Goal: Task Accomplishment & Management: Manage account settings

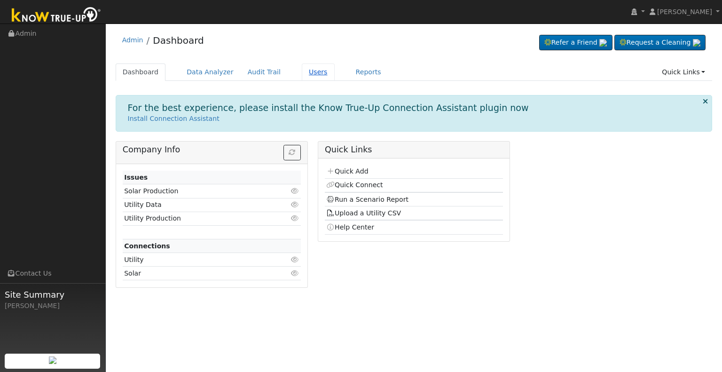
click at [309, 69] on link "Users" at bounding box center [318, 71] width 33 height 17
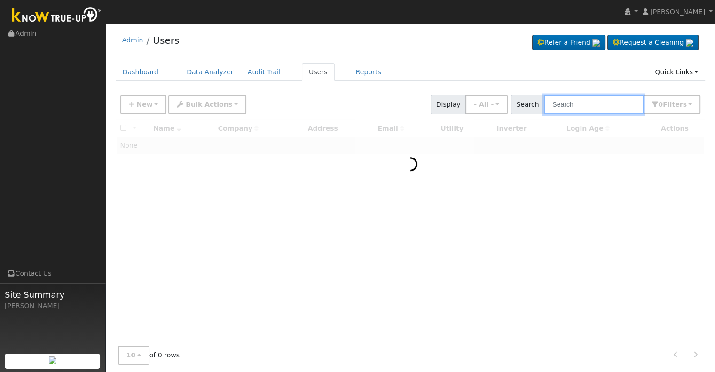
click at [583, 109] on input "text" at bounding box center [594, 104] width 100 height 19
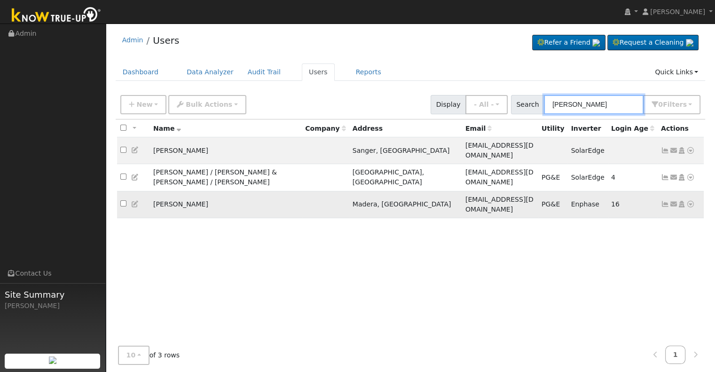
type input "keith de"
click at [666, 201] on icon at bounding box center [665, 204] width 8 height 7
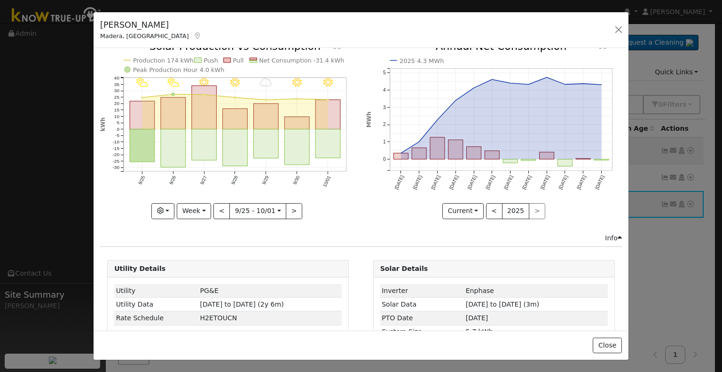
scroll to position [4, 0]
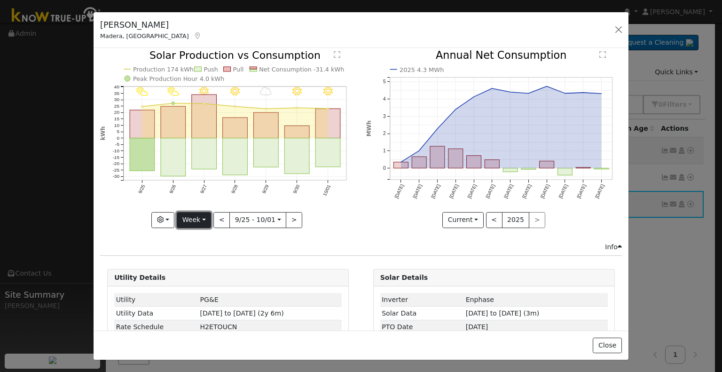
click at [205, 217] on button "Week" at bounding box center [194, 220] width 34 height 16
click at [204, 261] on link "Month" at bounding box center [209, 264] width 65 height 13
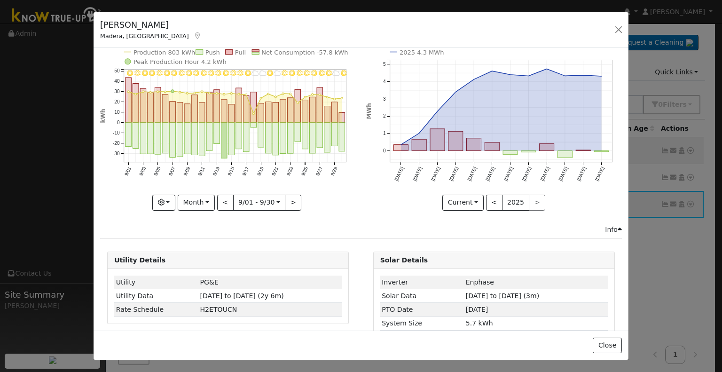
scroll to position [0, 0]
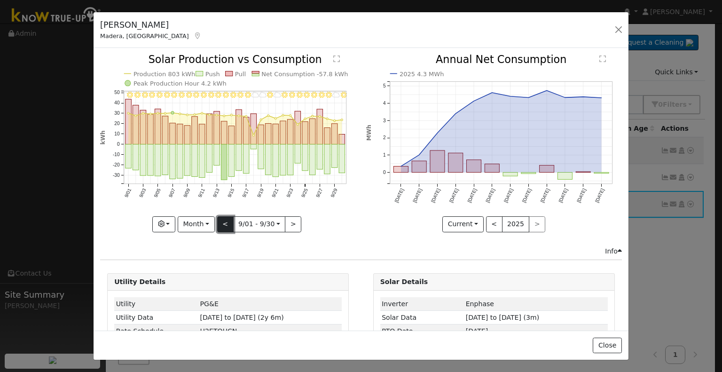
click at [222, 223] on button "<" at bounding box center [225, 224] width 16 height 16
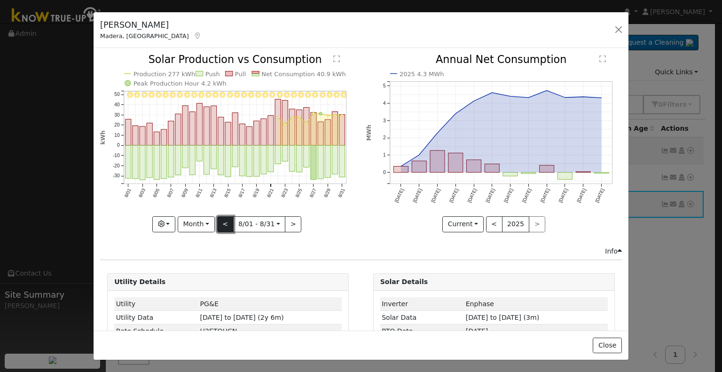
click at [222, 223] on button "<" at bounding box center [225, 224] width 16 height 16
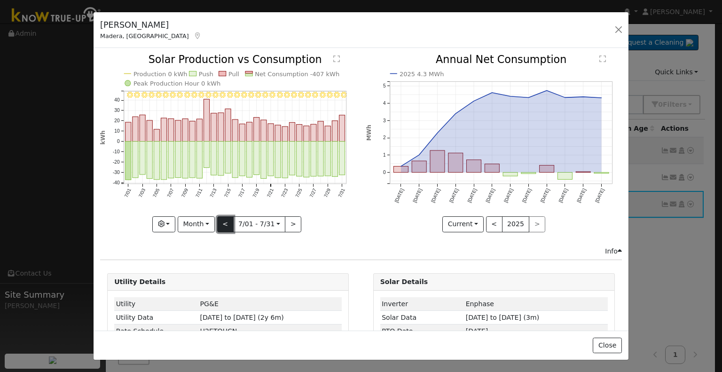
click at [222, 223] on button "<" at bounding box center [225, 224] width 16 height 16
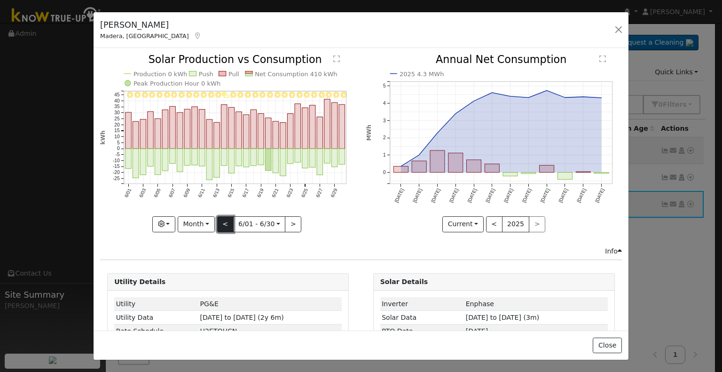
click at [222, 223] on button "<" at bounding box center [225, 224] width 16 height 16
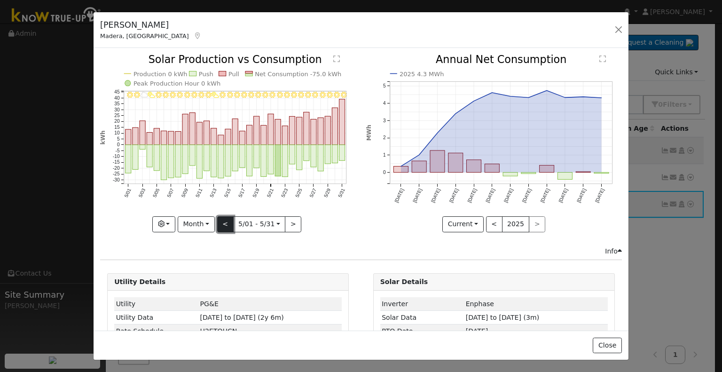
click at [224, 223] on button "<" at bounding box center [225, 224] width 16 height 16
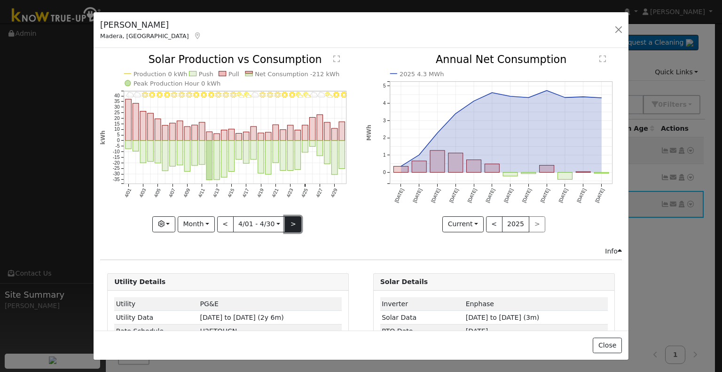
click at [291, 220] on button ">" at bounding box center [293, 224] width 16 height 16
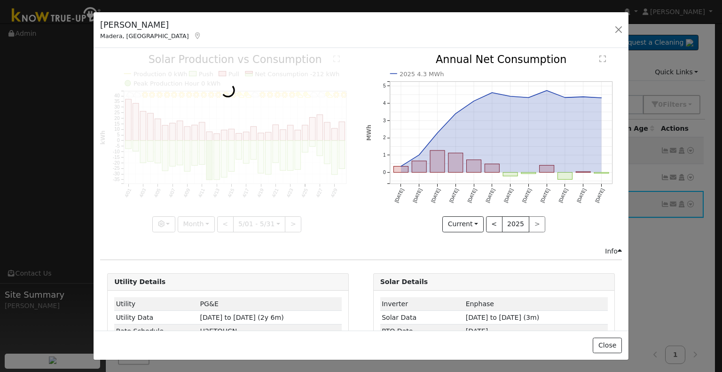
click at [290, 219] on div at bounding box center [228, 143] width 256 height 177
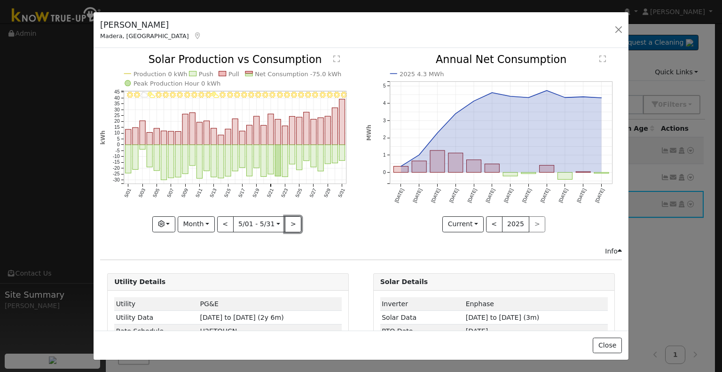
click at [290, 219] on button ">" at bounding box center [293, 224] width 16 height 16
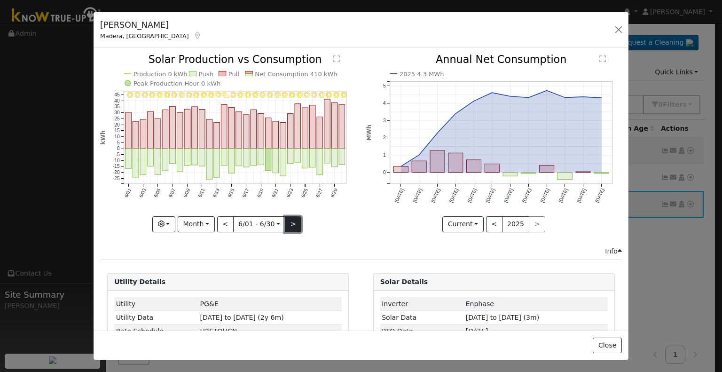
click at [291, 219] on button ">" at bounding box center [293, 224] width 16 height 16
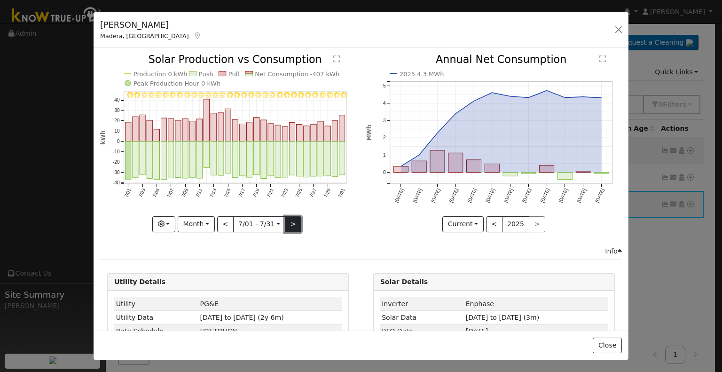
click at [290, 220] on button ">" at bounding box center [293, 224] width 16 height 16
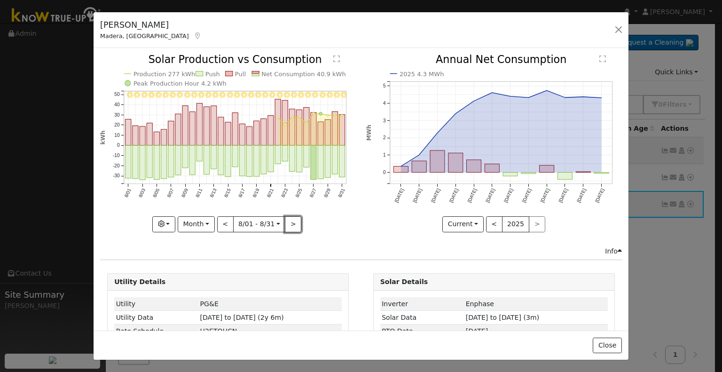
click at [290, 221] on button ">" at bounding box center [293, 224] width 16 height 16
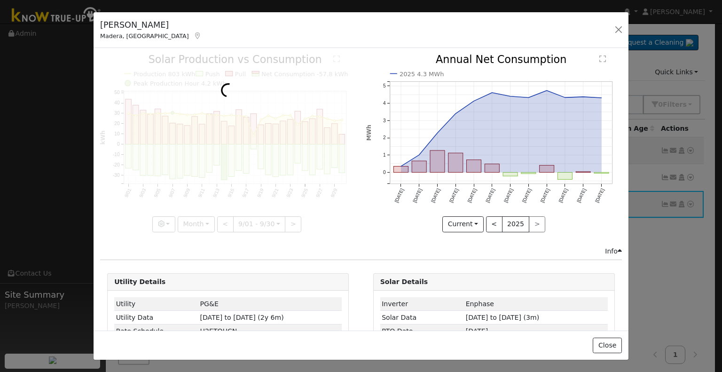
click at [290, 221] on div at bounding box center [228, 143] width 256 height 177
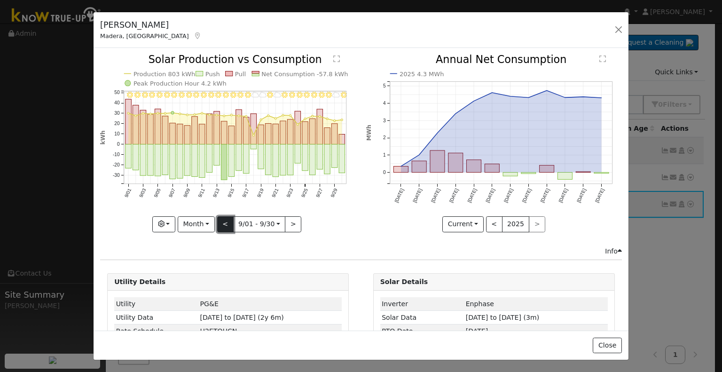
click at [223, 220] on button "<" at bounding box center [225, 224] width 16 height 16
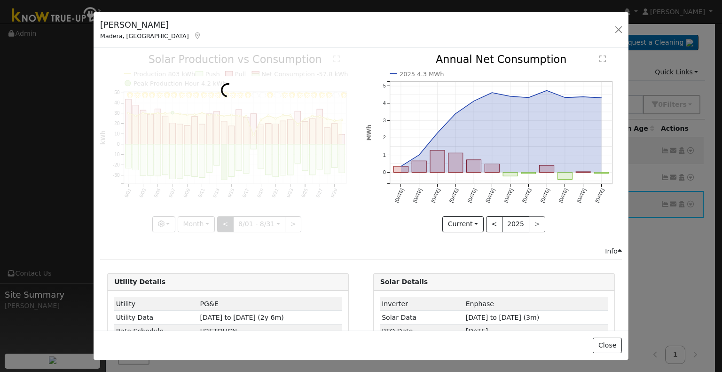
click at [223, 220] on div at bounding box center [228, 143] width 256 height 177
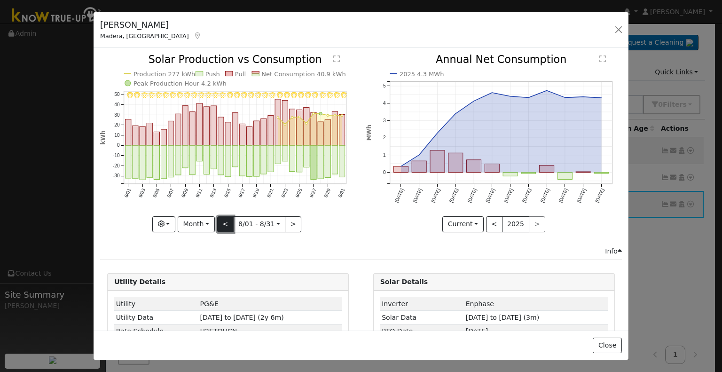
click at [222, 221] on button "<" at bounding box center [225, 224] width 16 height 16
type input "2025-07-01"
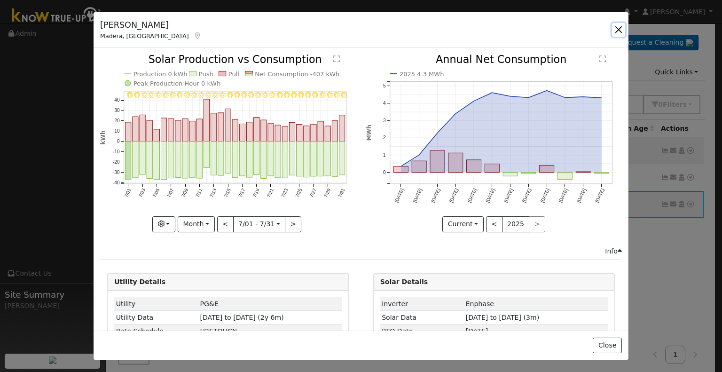
click at [615, 31] on button "button" at bounding box center [618, 29] width 13 height 13
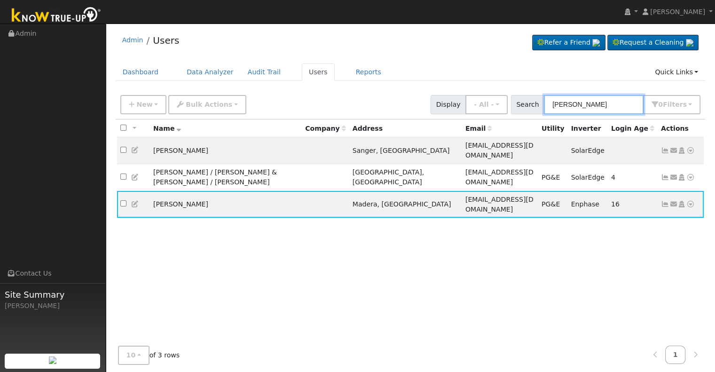
drag, startPoint x: 591, startPoint y: 104, endPoint x: 537, endPoint y: 103, distance: 54.5
click at [537, 103] on div "Search keith de 0 Filter s My accounts Role Show - All - Show Leads Admin Billi…" at bounding box center [606, 104] width 190 height 19
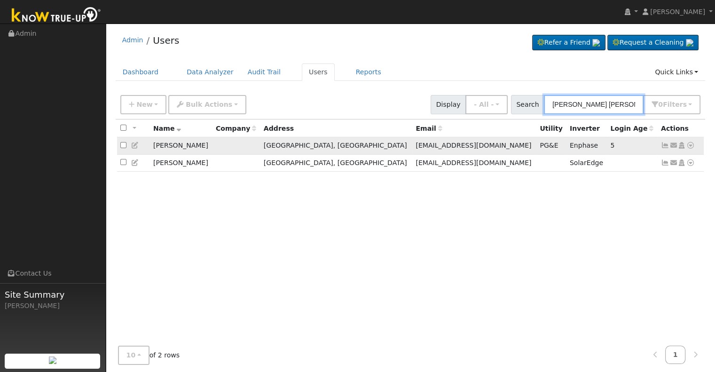
type input "debbie je"
click at [664, 146] on icon at bounding box center [665, 145] width 8 height 7
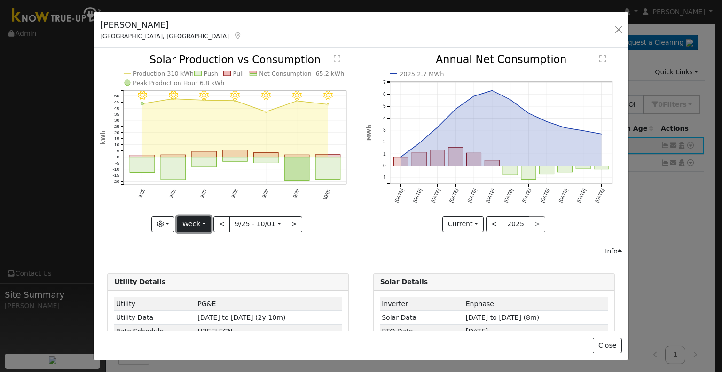
click at [206, 222] on button "Week" at bounding box center [194, 224] width 34 height 16
click at [200, 281] on link "Year" at bounding box center [209, 282] width 65 height 13
type input "2024-10-01"
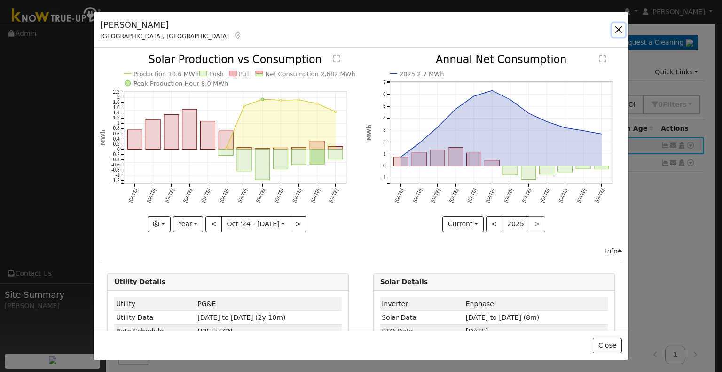
click at [621, 31] on button "button" at bounding box center [618, 29] width 13 height 13
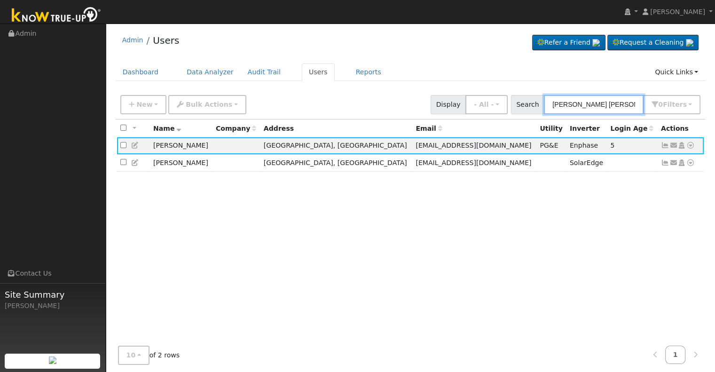
drag, startPoint x: 592, startPoint y: 102, endPoint x: 528, endPoint y: 104, distance: 64.4
click at [528, 104] on div "Search debbie je 0 Filter s My accounts Role Show - All - Show Leads Admin Bill…" at bounding box center [606, 104] width 190 height 19
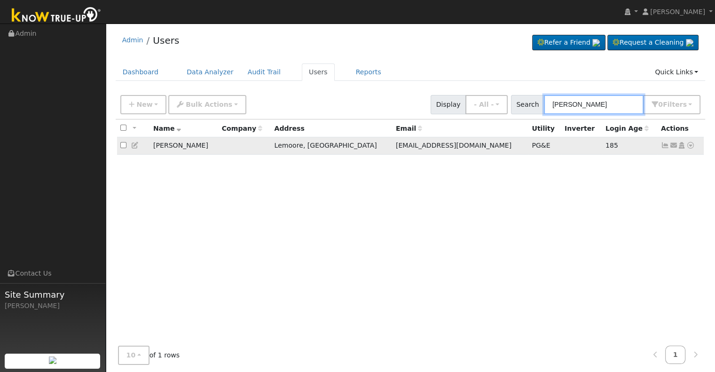
type input "sarah tau"
click at [663, 144] on icon at bounding box center [665, 145] width 8 height 7
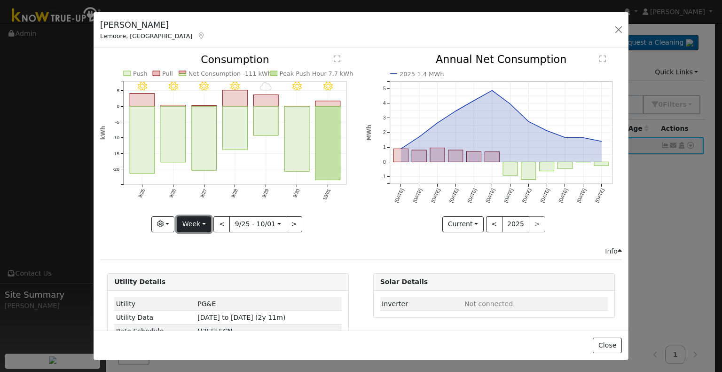
click at [205, 220] on button "Week" at bounding box center [194, 224] width 34 height 16
click at [207, 265] on link "Month" at bounding box center [209, 269] width 65 height 13
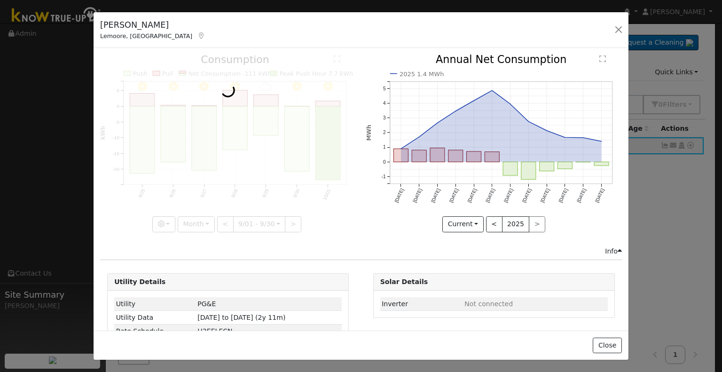
click at [207, 219] on div at bounding box center [228, 143] width 256 height 177
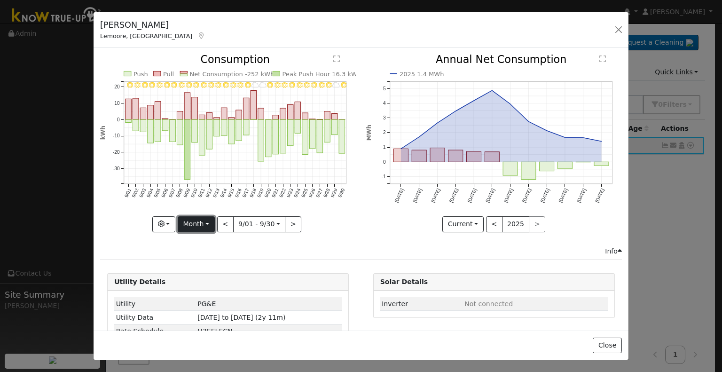
click at [205, 219] on button "Month" at bounding box center [196, 224] width 37 height 16
click at [201, 280] on link "Year" at bounding box center [210, 282] width 65 height 13
type input "2024-10-01"
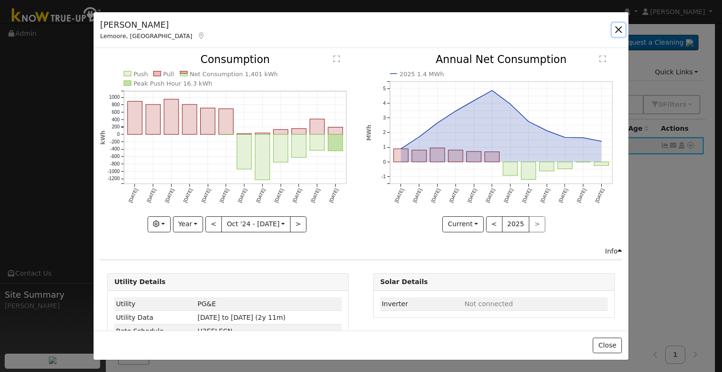
click at [620, 26] on button "button" at bounding box center [618, 29] width 13 height 13
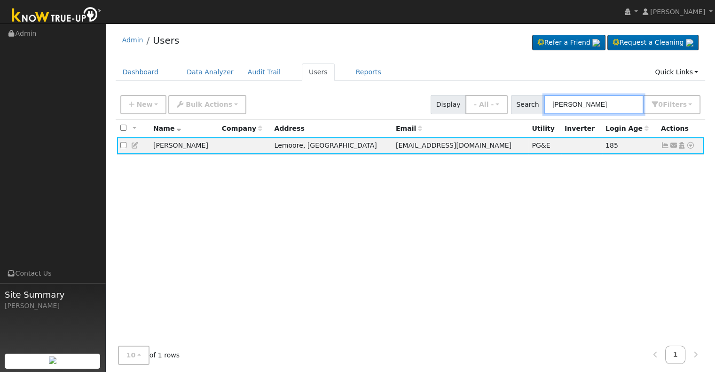
drag, startPoint x: 596, startPoint y: 103, endPoint x: 530, endPoint y: 105, distance: 65.8
click at [530, 105] on div "Search sarah tau 0 Filter s My accounts Role Show - All - Show Leads Admin Bill…" at bounding box center [606, 104] width 190 height 19
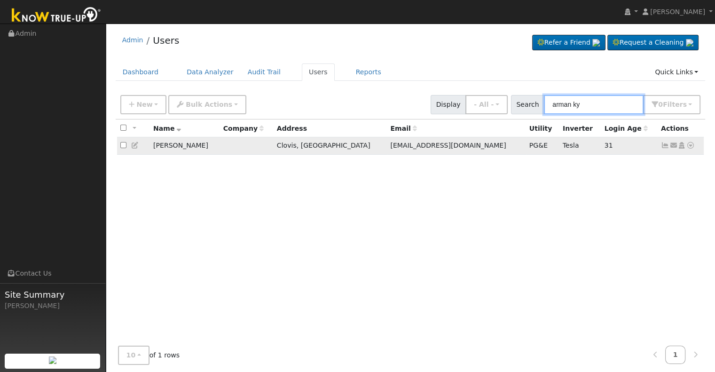
type input "arman ky"
click at [664, 144] on icon at bounding box center [665, 145] width 8 height 7
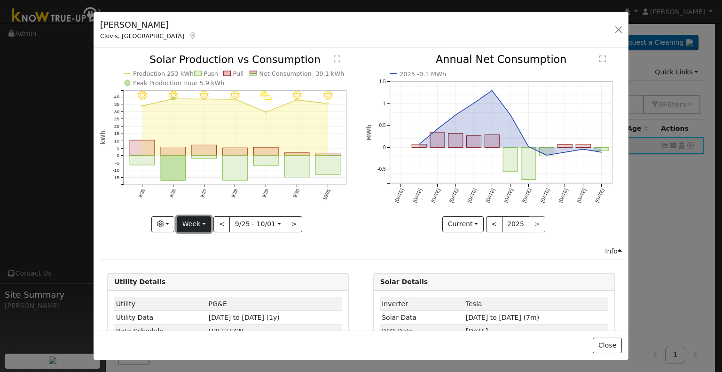
click at [205, 219] on button "Week" at bounding box center [194, 224] width 34 height 16
click at [205, 282] on link "Year" at bounding box center [209, 282] width 65 height 13
type input "2024-10-01"
